Goal: Information Seeking & Learning: Stay updated

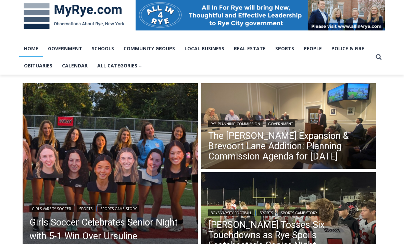
scroll to position [123, 0]
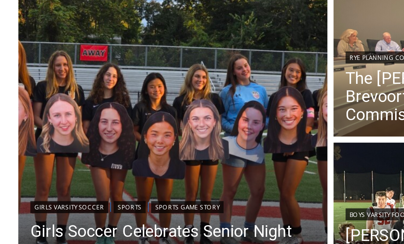
click at [60, 69] on img "Read More Girls Soccer Celebrates Senior Night with 5-1 Win Over Ursuline" at bounding box center [110, 156] width 175 height 175
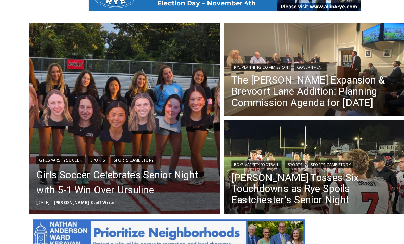
scroll to position [217, 0]
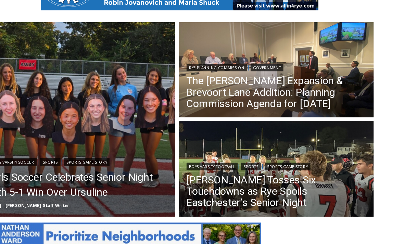
click at [208, 172] on link "Miller Tosses Six Touchdowns as Rye Spoils Eastchester’s Senior Night" at bounding box center [289, 173] width 162 height 31
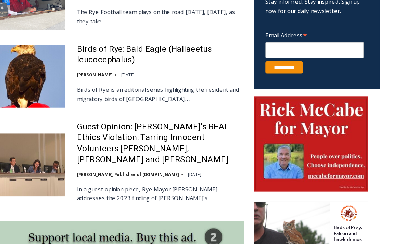
scroll to position [437, 0]
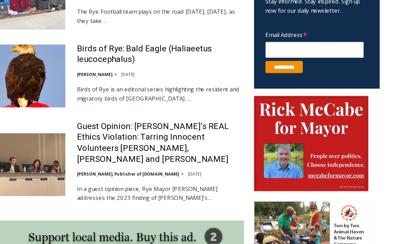
click at [110, 129] on link "Guest Opinion: Rye’s REAL Ethics Violation: Tarring Innocent Volunteers Carolin…" at bounding box center [185, 133] width 150 height 39
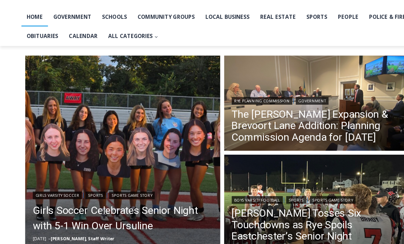
scroll to position [137, 0]
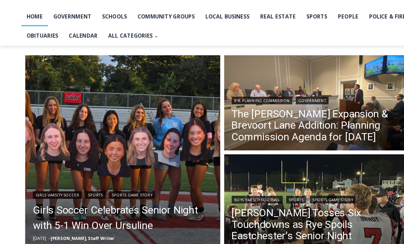
click at [230, 112] on link "The [PERSON_NAME] Expansion & Brevoort Lane Addition: Planning Commission Agend…" at bounding box center [289, 117] width 162 height 31
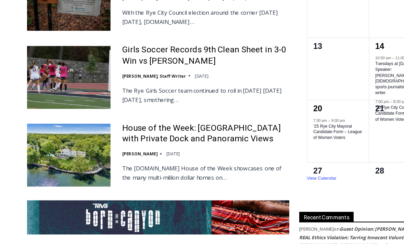
scroll to position [1185, 0]
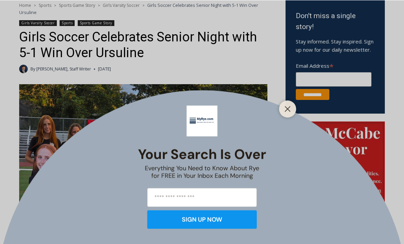
scroll to position [235, 0]
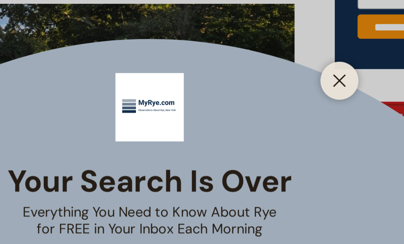
click at [283, 104] on button "Close" at bounding box center [288, 109] width 10 height 10
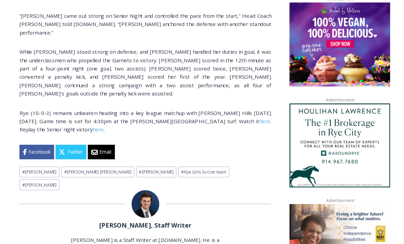
scroll to position [552, 0]
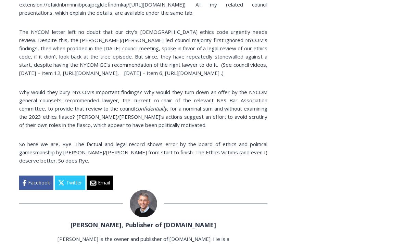
scroll to position [1337, 0]
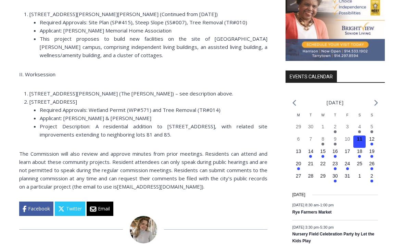
scroll to position [773, 0]
